Goal: Transaction & Acquisition: Purchase product/service

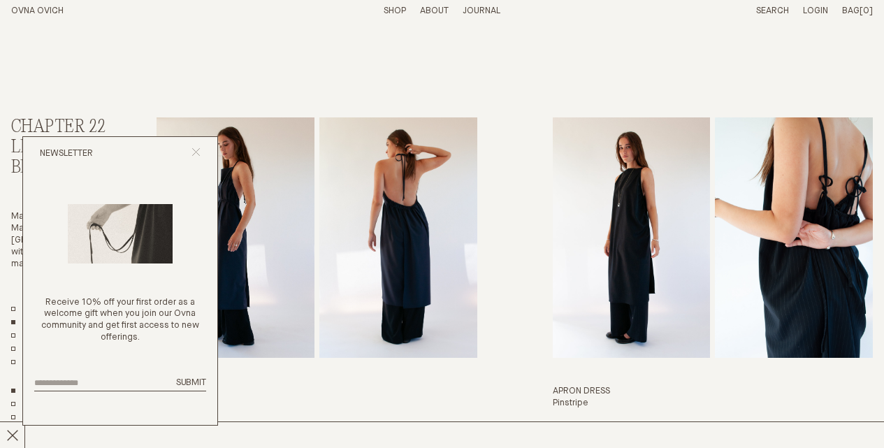
scroll to position [22, 0]
click at [197, 156] on icon "Close popup" at bounding box center [195, 151] width 9 height 9
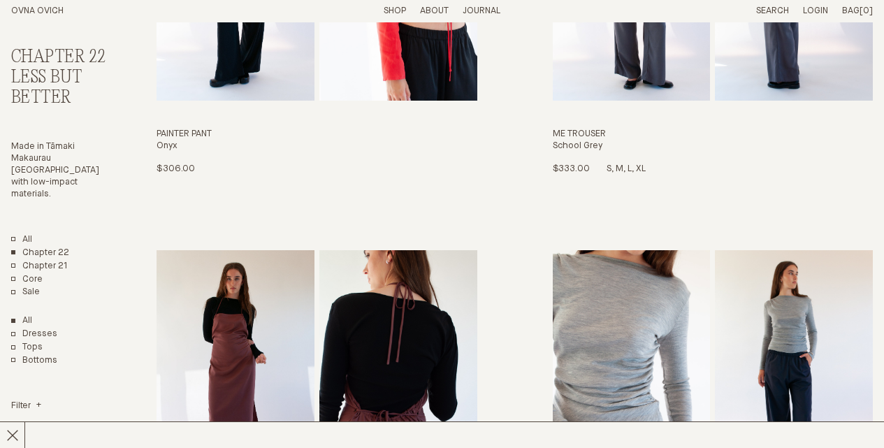
scroll to position [805, 0]
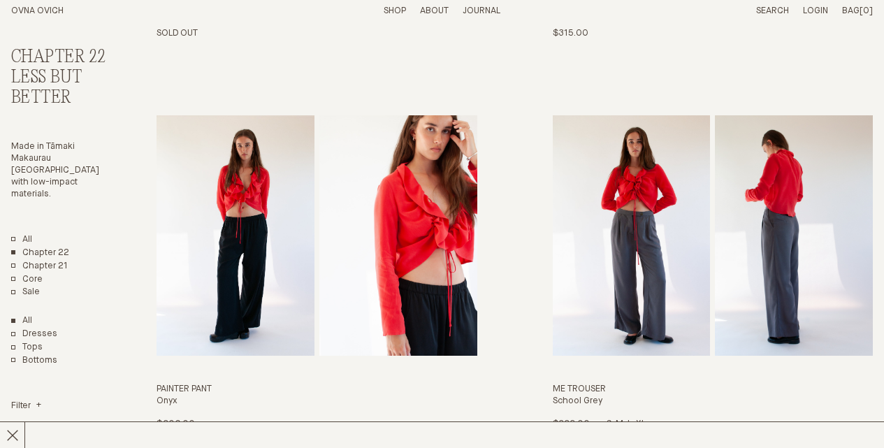
click at [655, 250] on img "Me Trouser" at bounding box center [631, 235] width 158 height 240
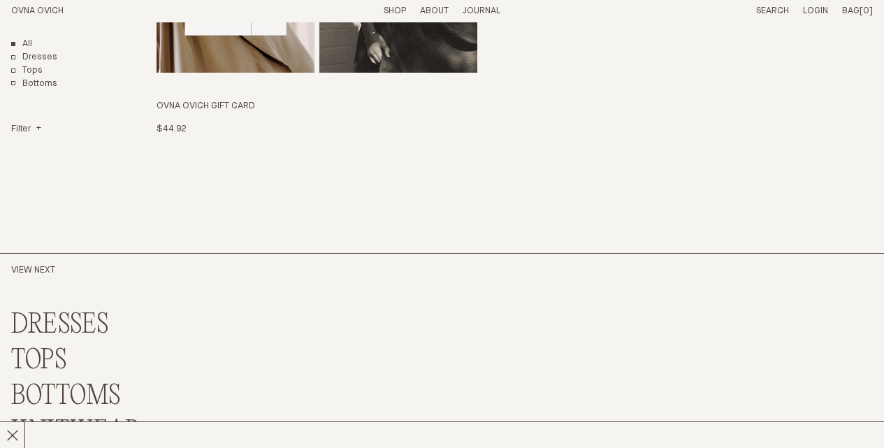
scroll to position [3038, 0]
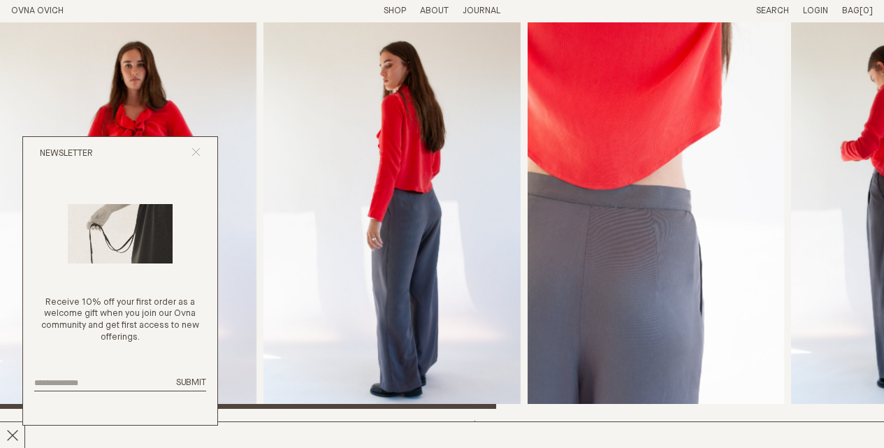
click at [198, 156] on icon "Close popup" at bounding box center [195, 151] width 9 height 9
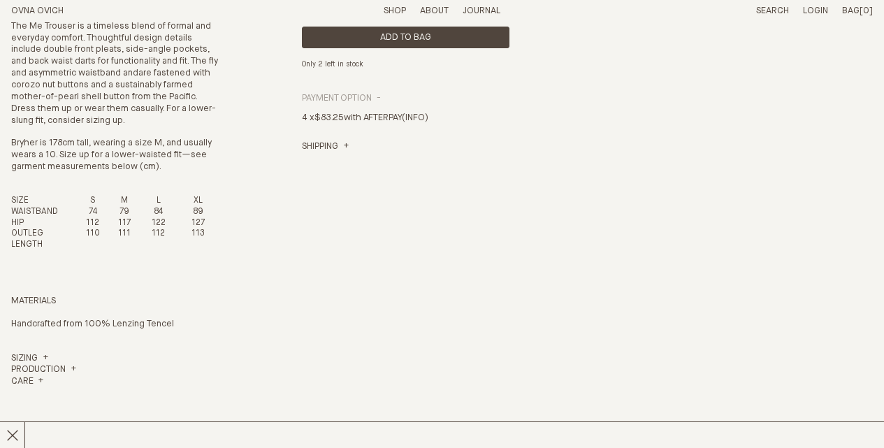
scroll to position [498, 0]
